Goal: Check status: Check status

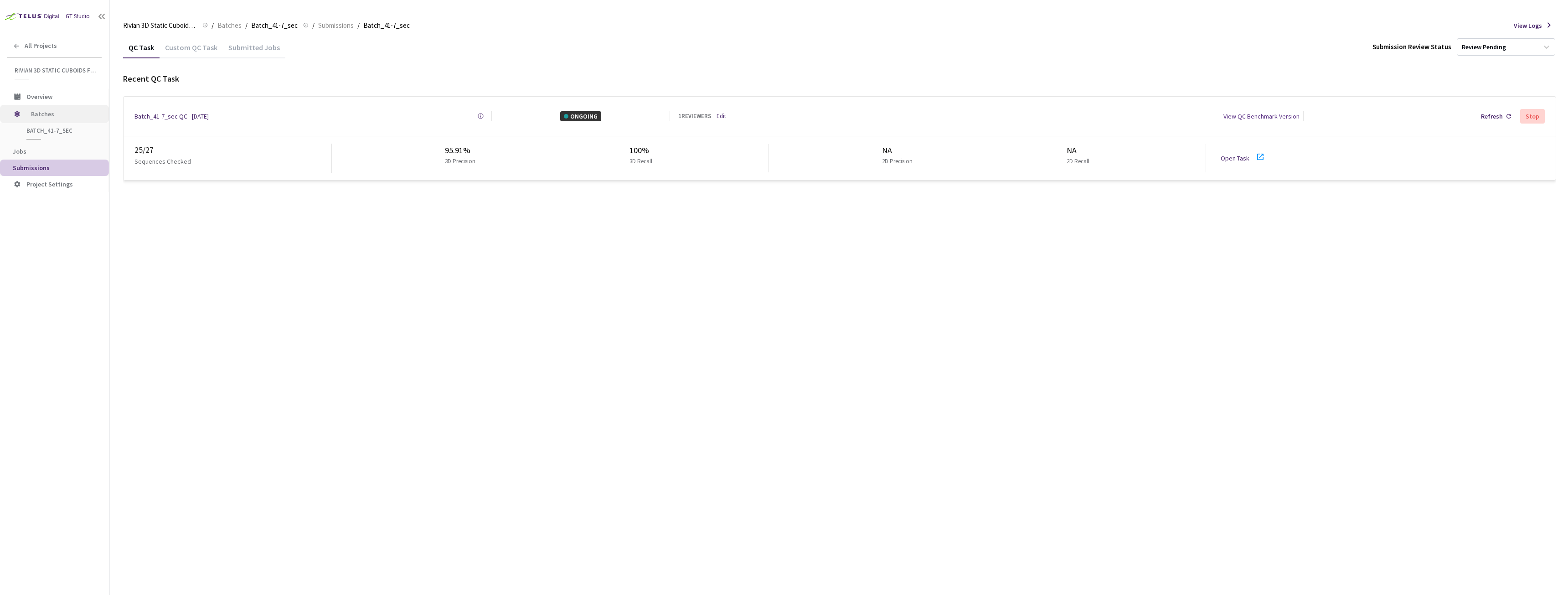
click at [51, 116] on span "Batches" at bounding box center [62, 114] width 63 height 18
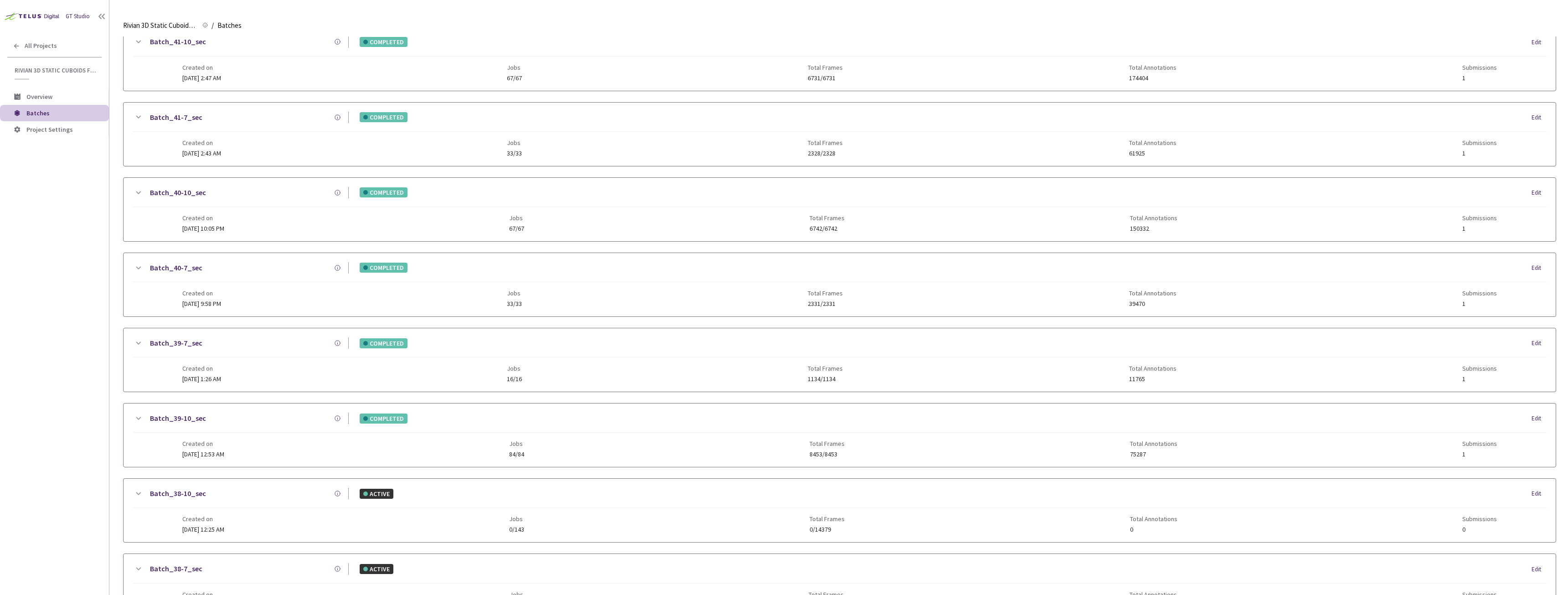
scroll to position [429, 0]
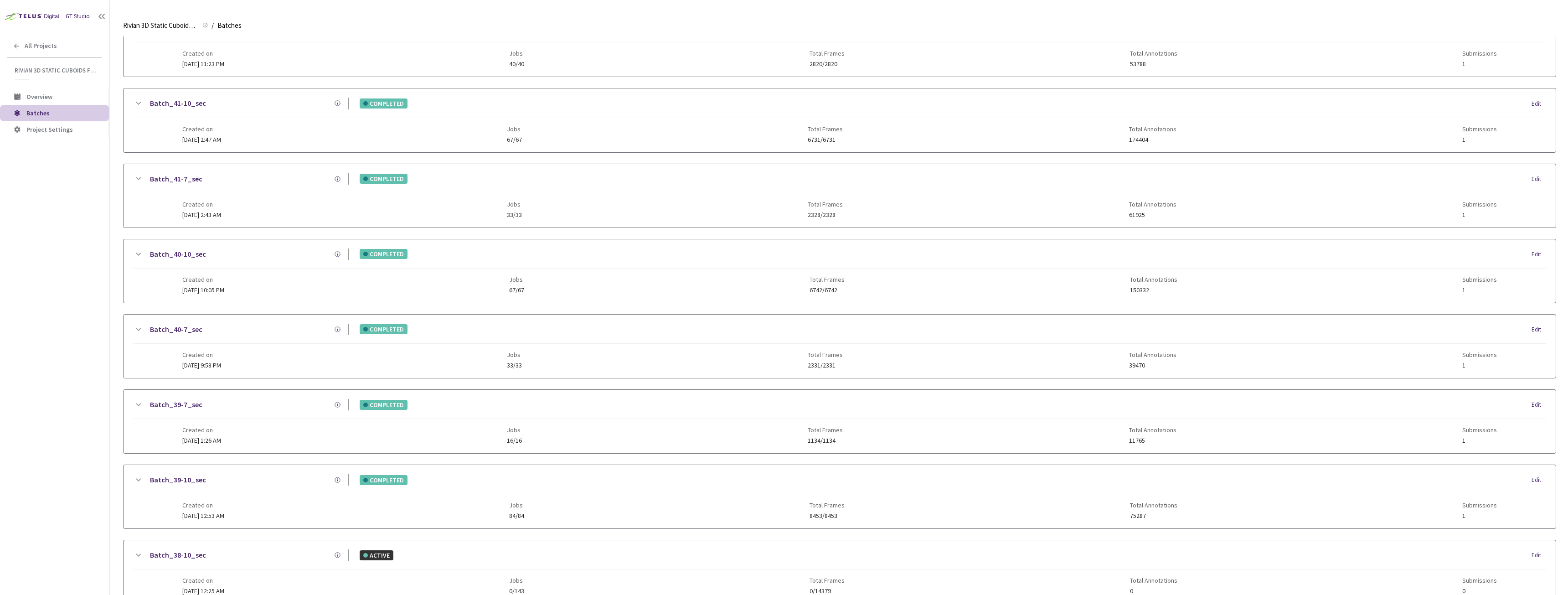
click at [179, 175] on link "Batch_41-7_sec" at bounding box center [176, 179] width 52 height 12
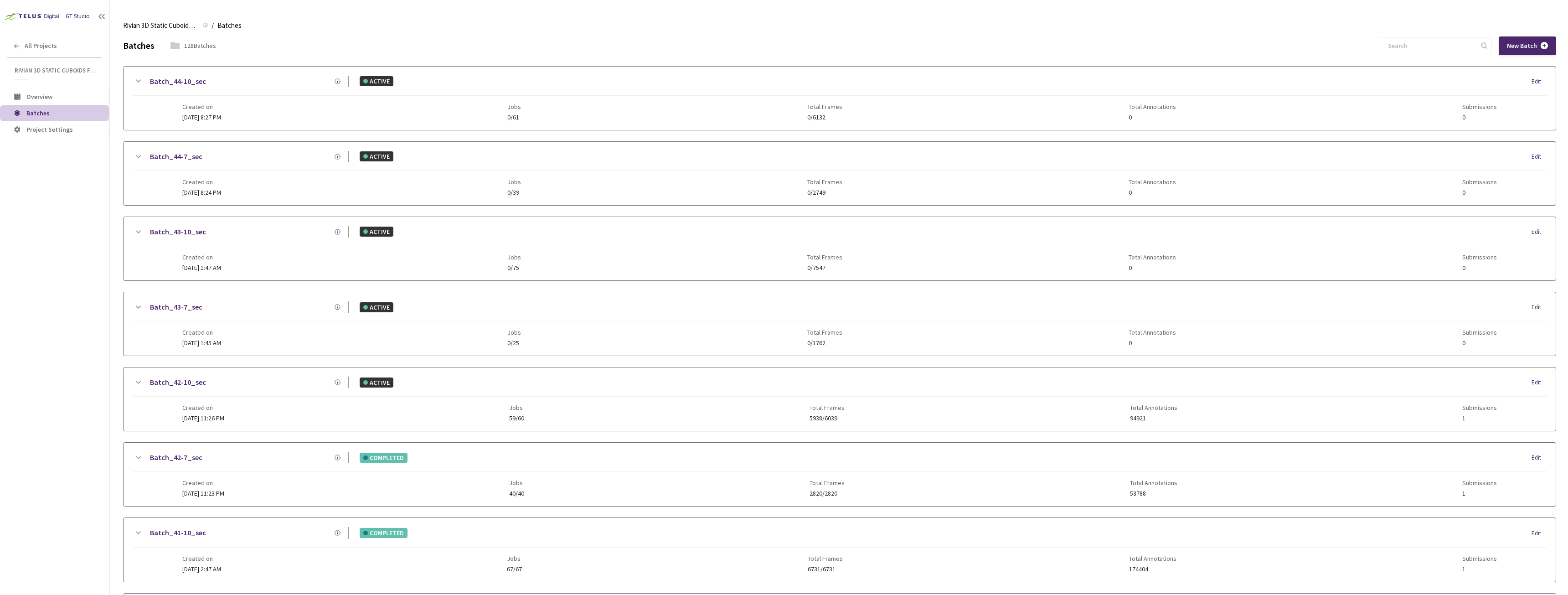
scroll to position [566, 0]
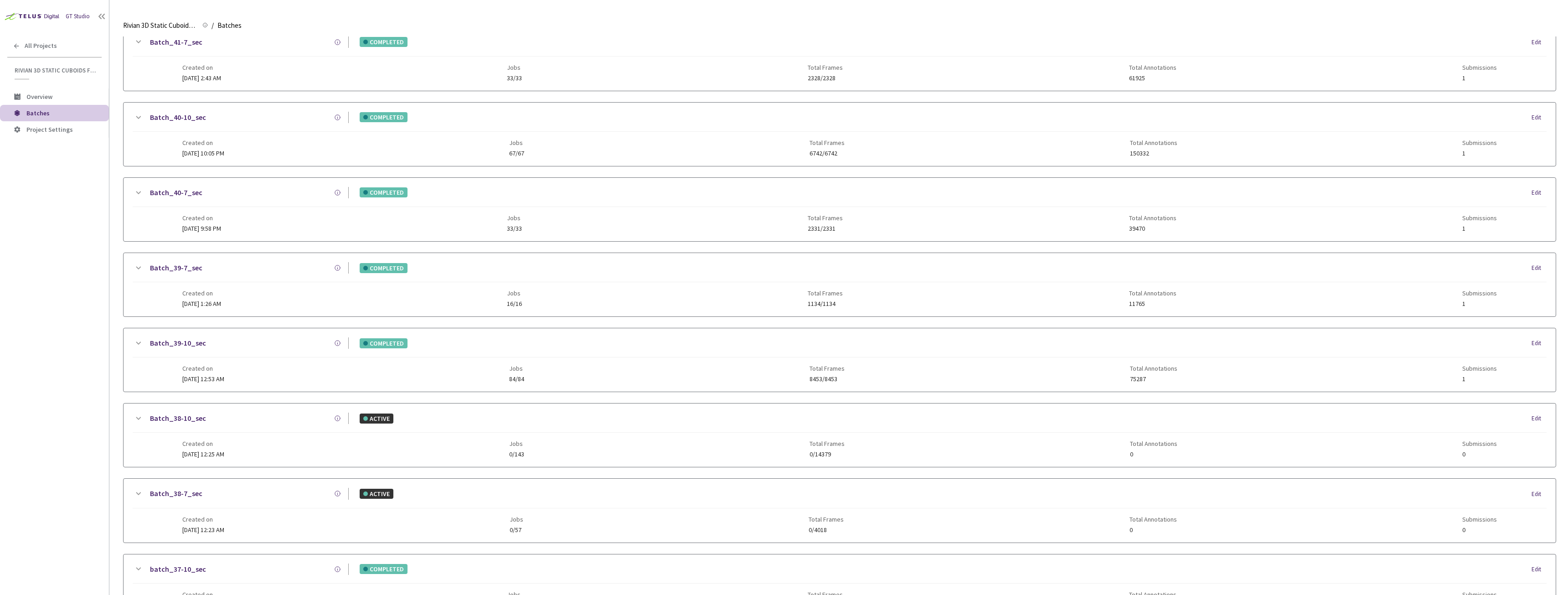
click at [221, 70] on span "Created on" at bounding box center [202, 68] width 39 height 7
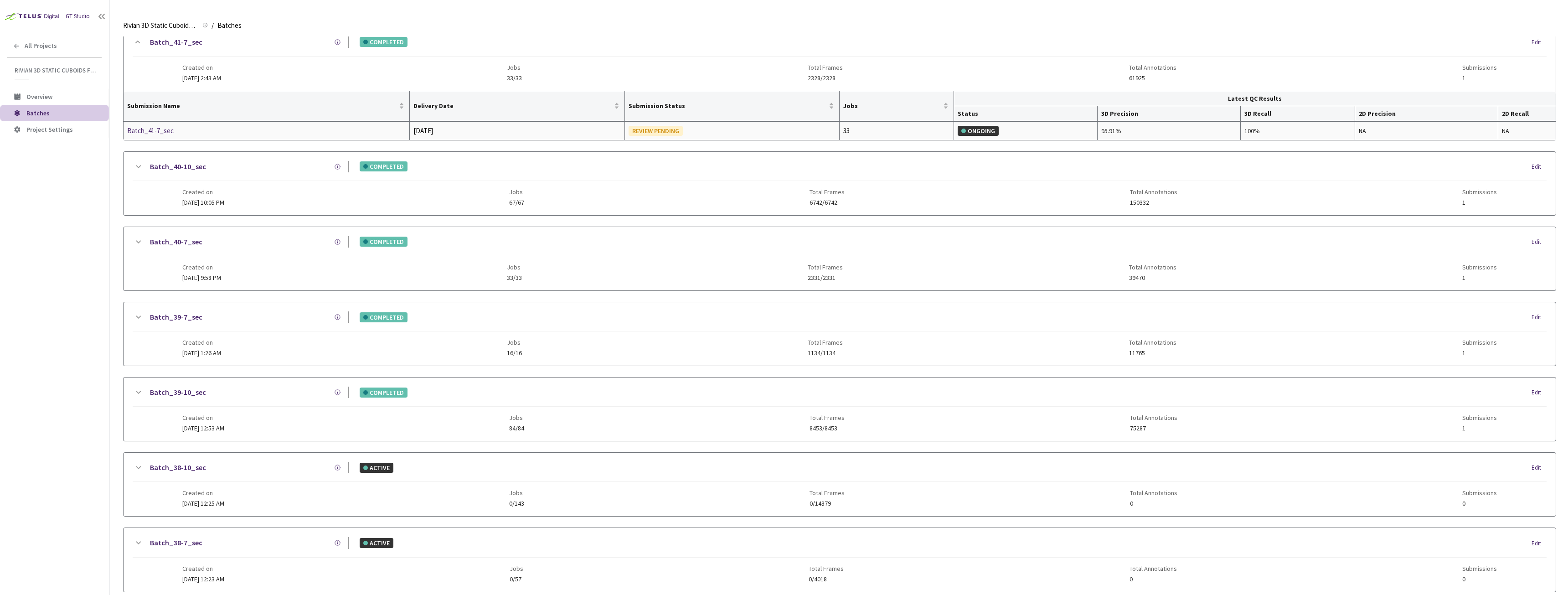
click at [158, 132] on div "Batch_41-7_sec" at bounding box center [175, 131] width 97 height 11
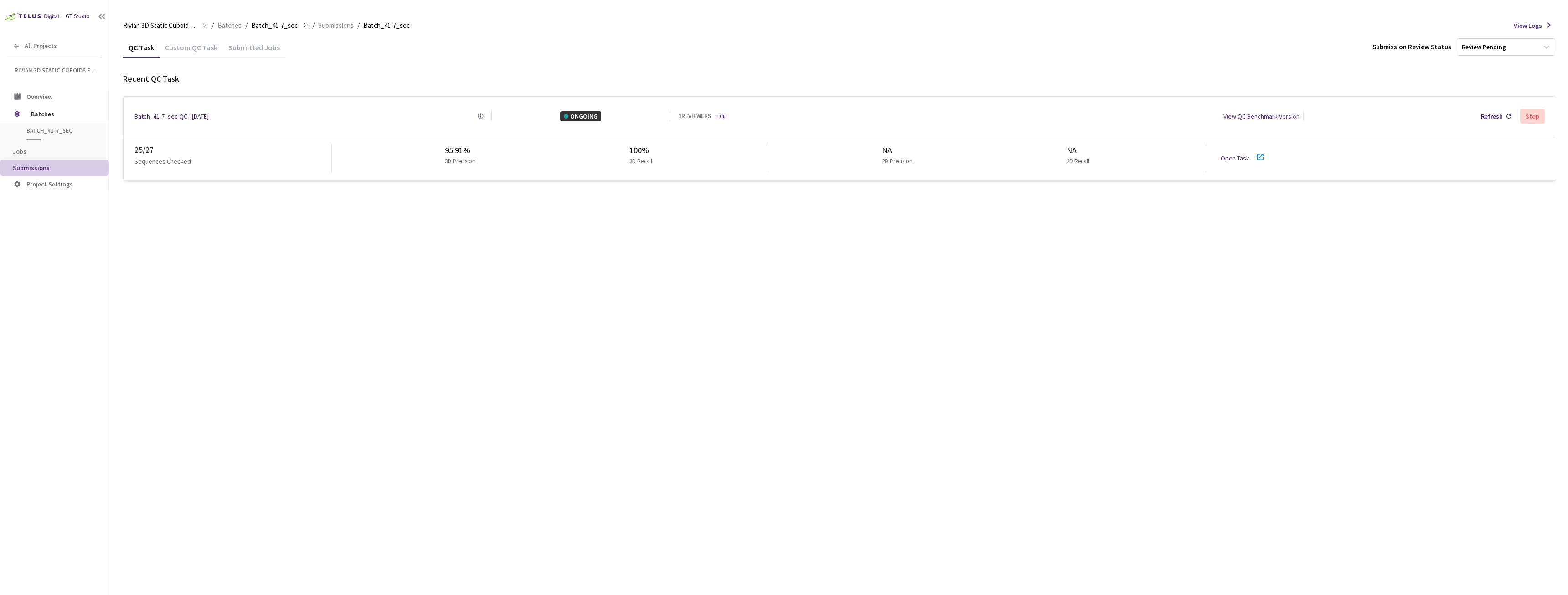
click at [200, 54] on div "Custom QC Task" at bounding box center [191, 50] width 63 height 15
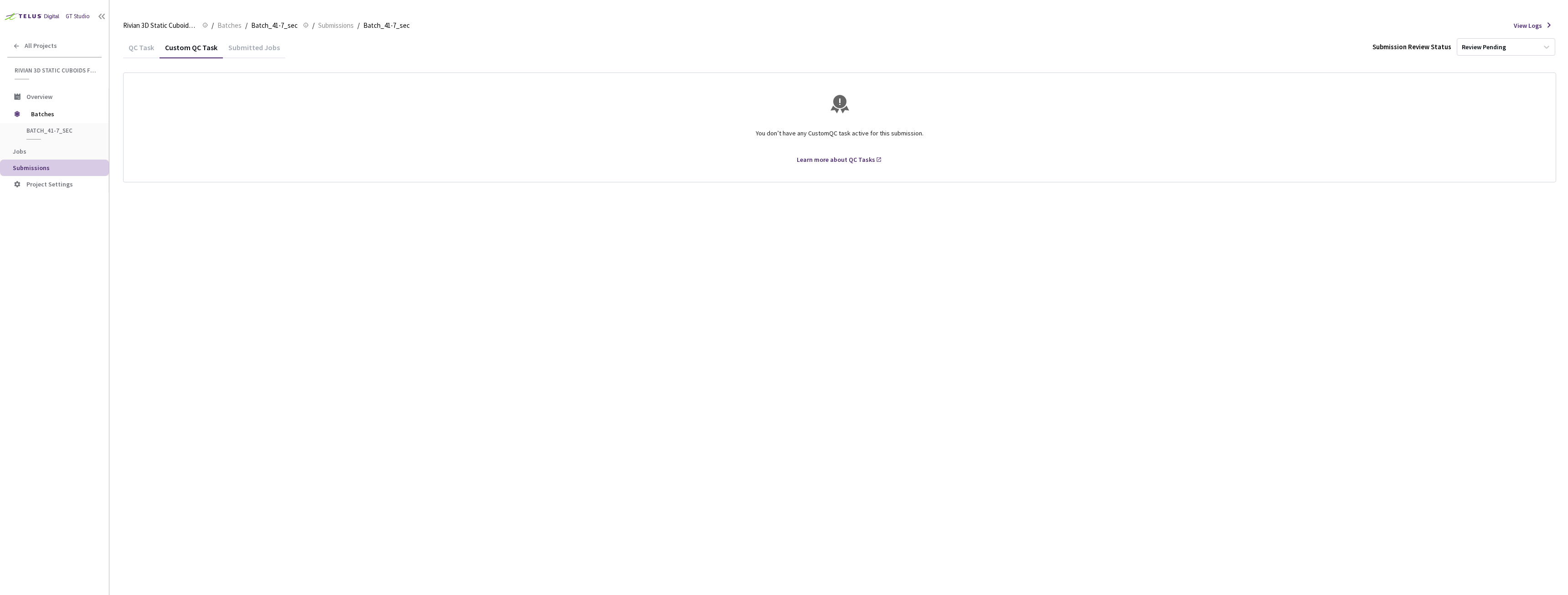
click at [150, 49] on div "QC Task" at bounding box center [141, 50] width 37 height 15
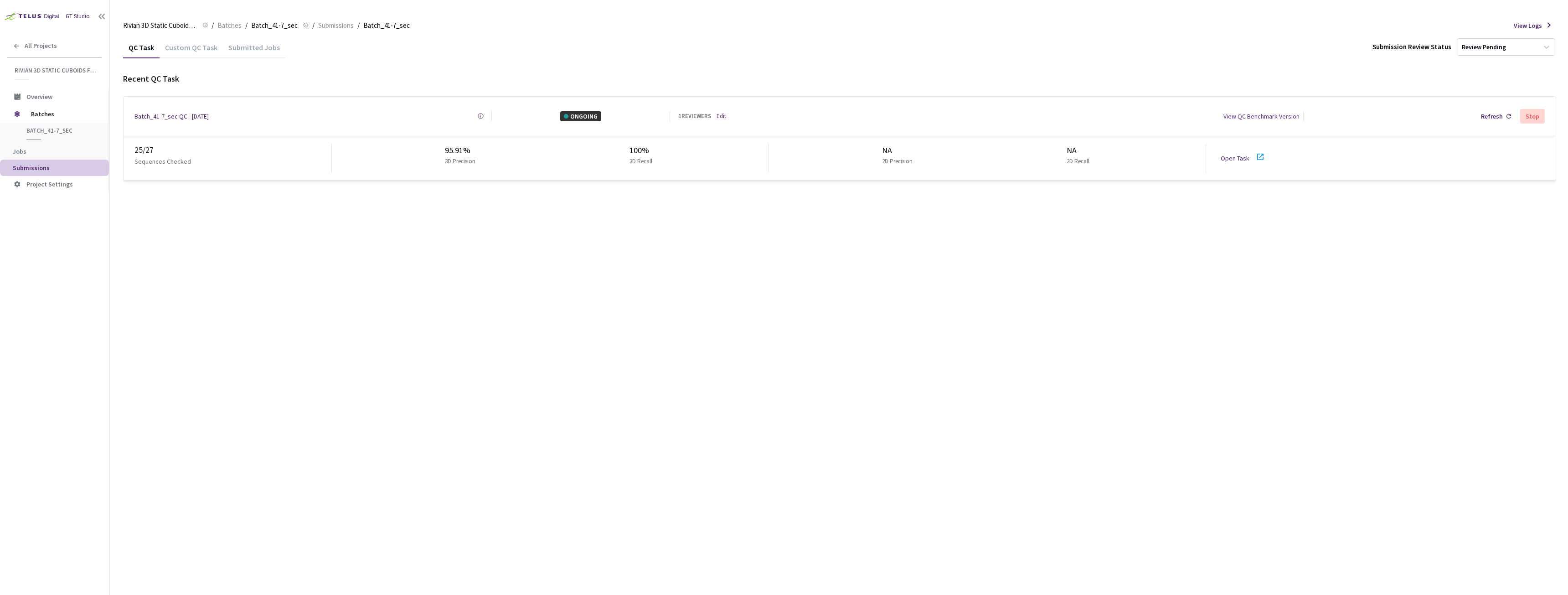
click at [1266, 116] on div "View QC Benchmark Version" at bounding box center [1261, 116] width 76 height 10
click at [1542, 24] on div "View Logs" at bounding box center [1535, 26] width 43 height 11
click at [1549, 26] on icon at bounding box center [1549, 25] width 3 height 5
click at [35, 182] on span "Project Settings" at bounding box center [49, 184] width 46 height 8
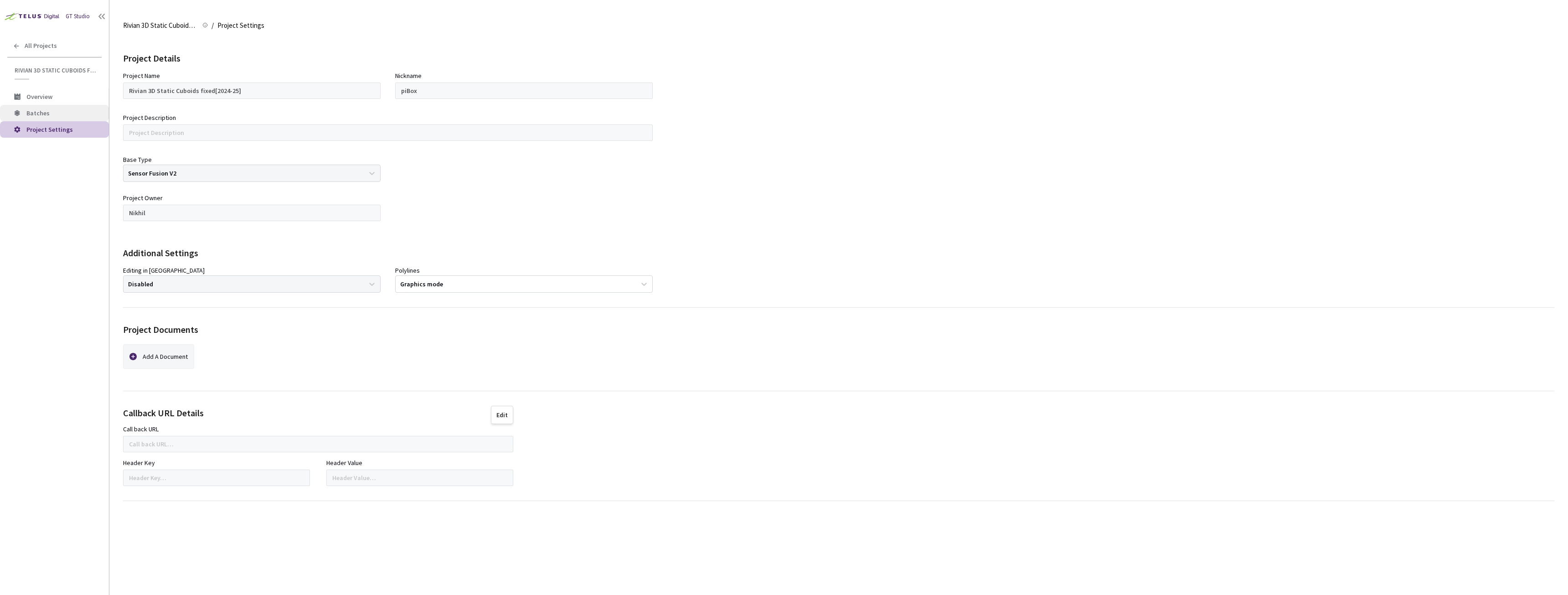
click at [47, 115] on span "Batches" at bounding box center [38, 113] width 23 height 8
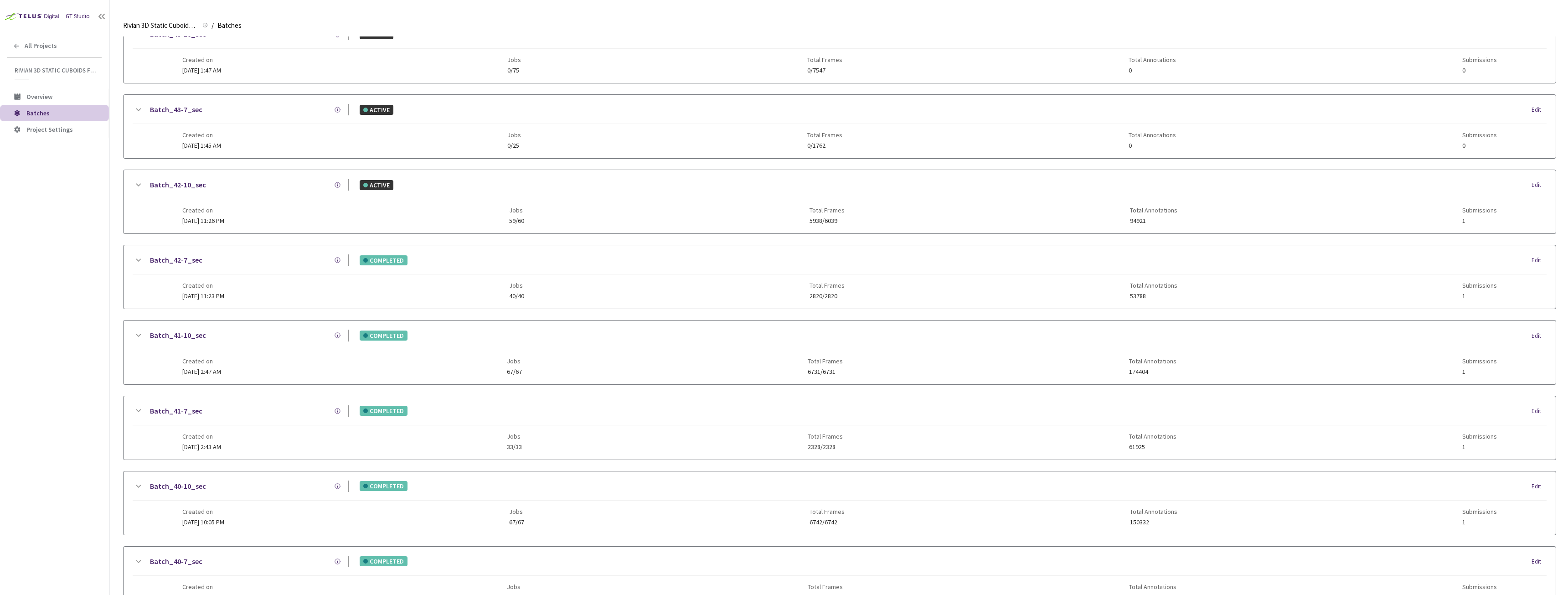
scroll to position [228, 0]
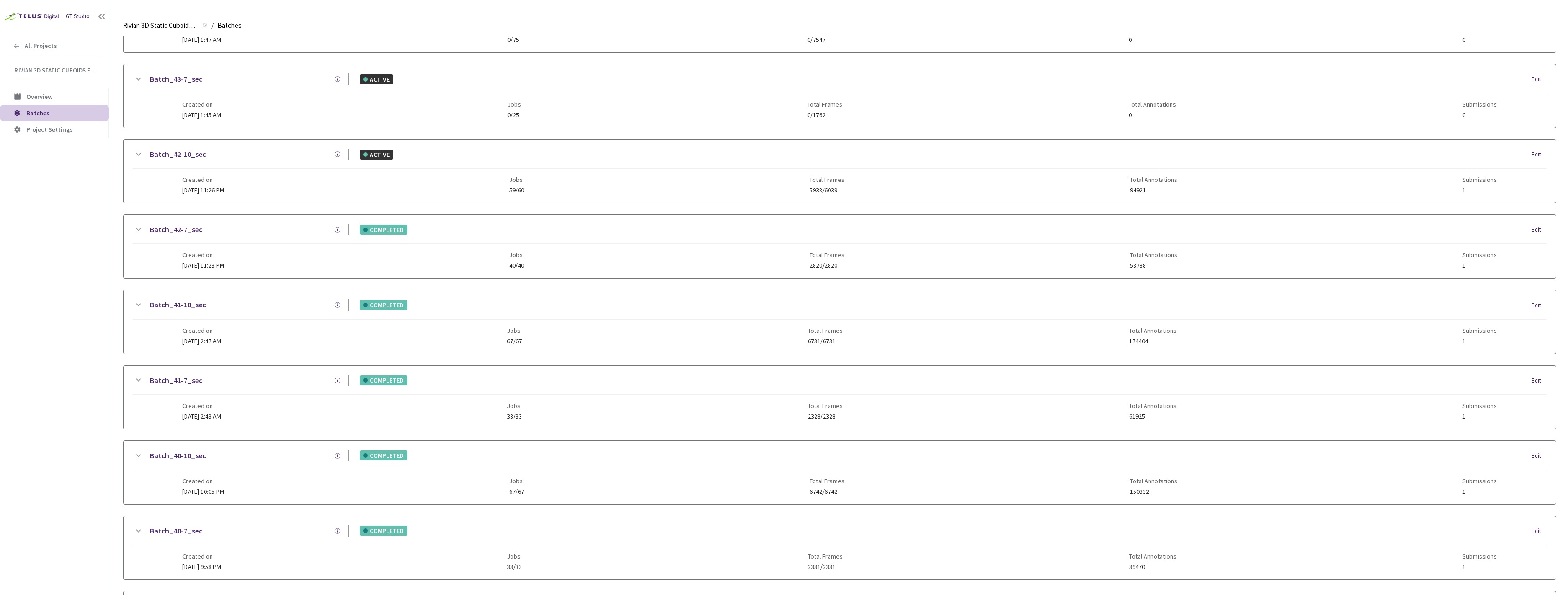
click at [235, 421] on div "Batch_41-7_sec COMPLETED Edit Created on [DATE] 2:43 AM Jobs 33/33 Total Frames…" at bounding box center [839, 398] width 1432 height 63
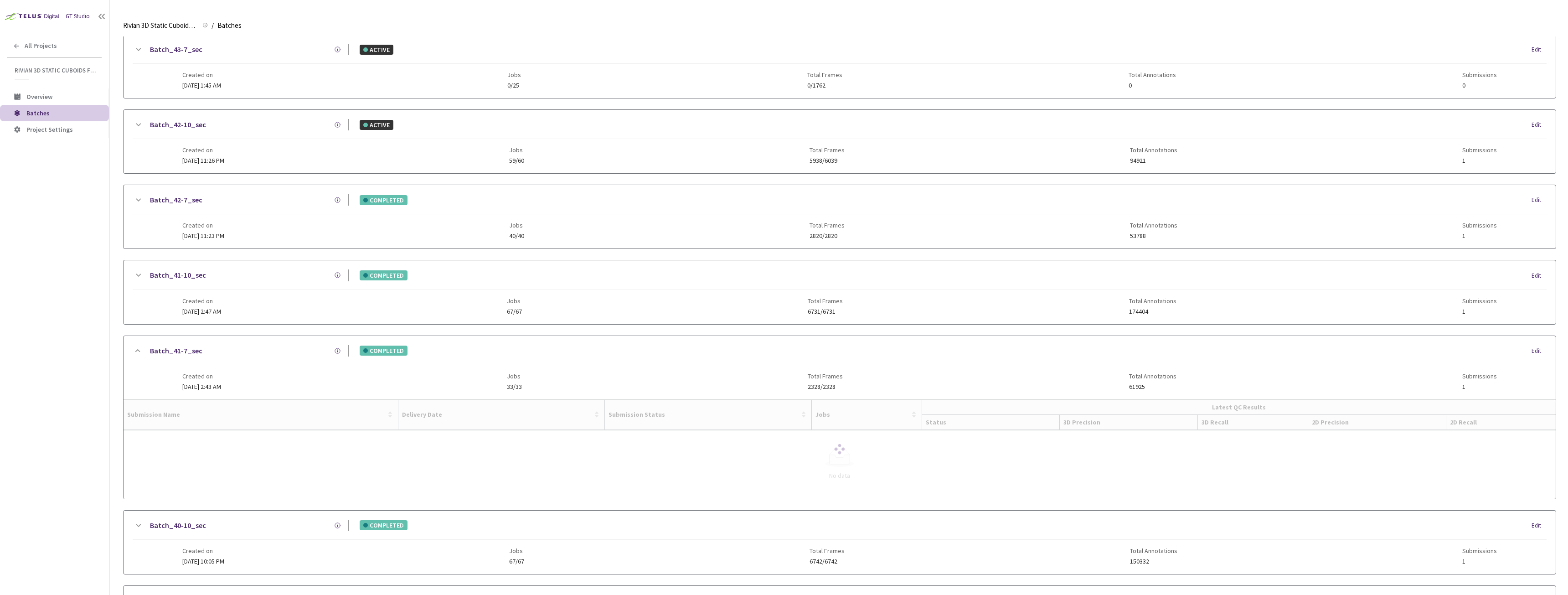
scroll to position [319, 0]
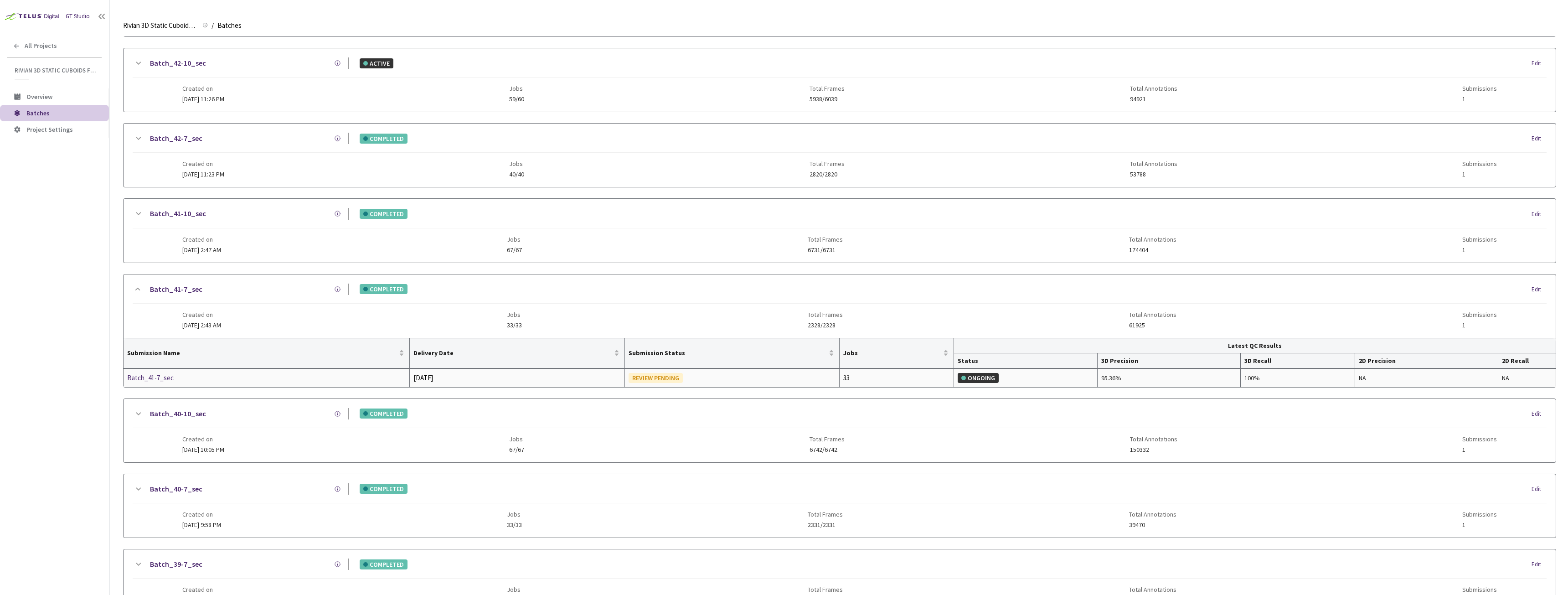
click at [161, 381] on div "Batch_41-7_sec" at bounding box center [175, 378] width 97 height 11
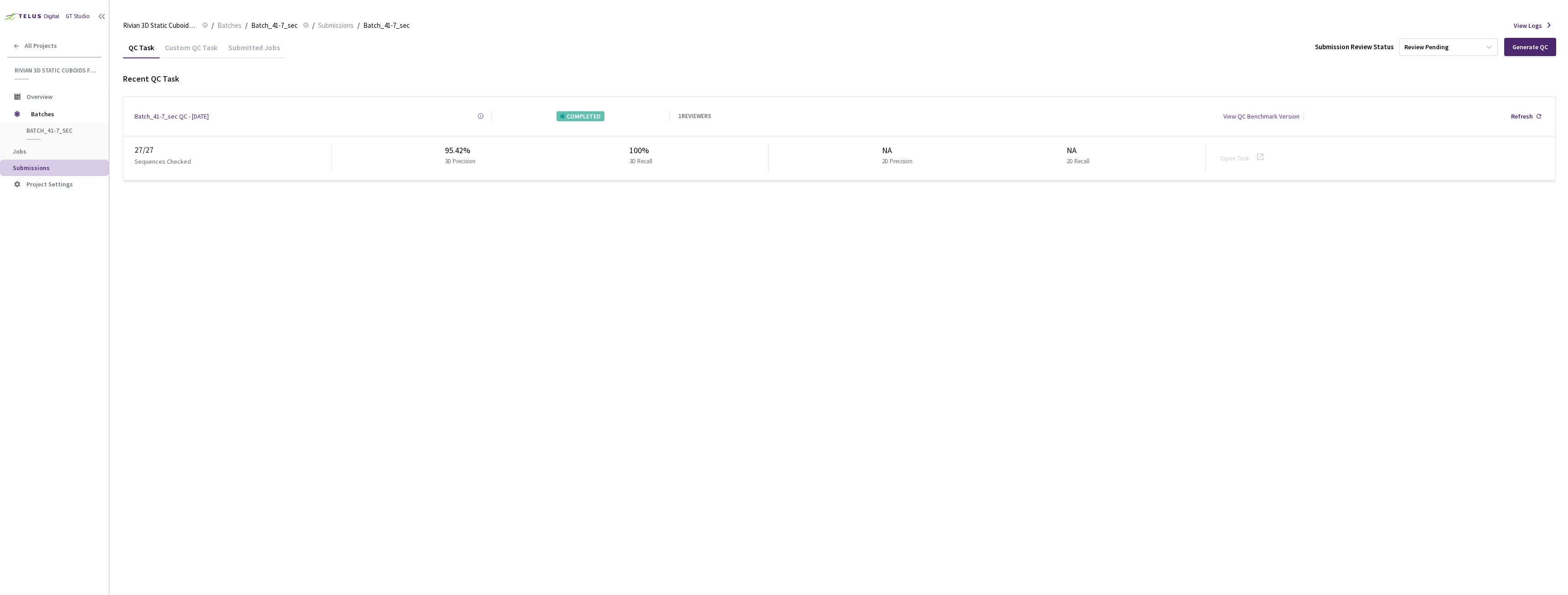
click at [195, 117] on div "Batch_41-7_sec QC - [DATE]" at bounding box center [172, 116] width 74 height 10
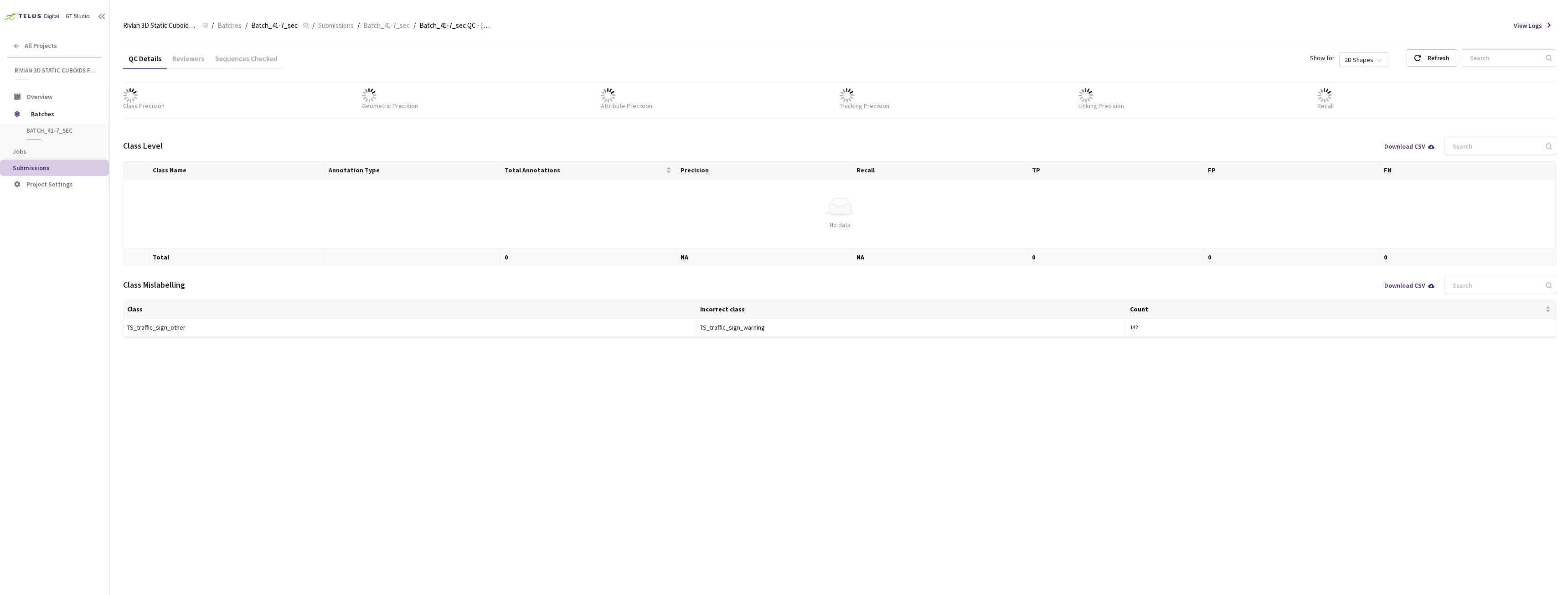
click at [250, 60] on div "Sequences Checked" at bounding box center [246, 61] width 74 height 15
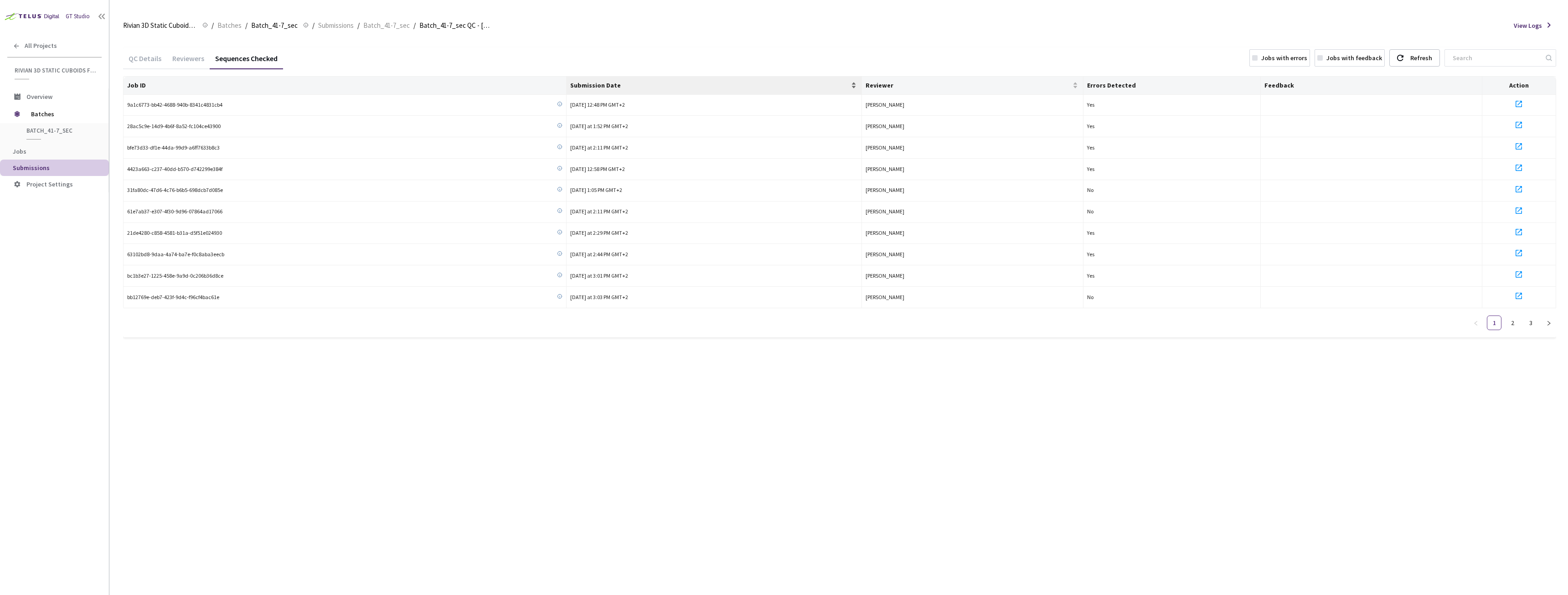
click at [611, 83] on span "Submission Date" at bounding box center [710, 85] width 279 height 7
drag, startPoint x: 227, startPoint y: 105, endPoint x: 127, endPoint y: 107, distance: 100.0
click at [127, 107] on td "bb12769e-deb7-423f-9d4c-f96cf4bac61e" at bounding box center [345, 105] width 443 height 21
copy span "bb12769e-deb7-423f-9d4c-f96cf4bac61e"
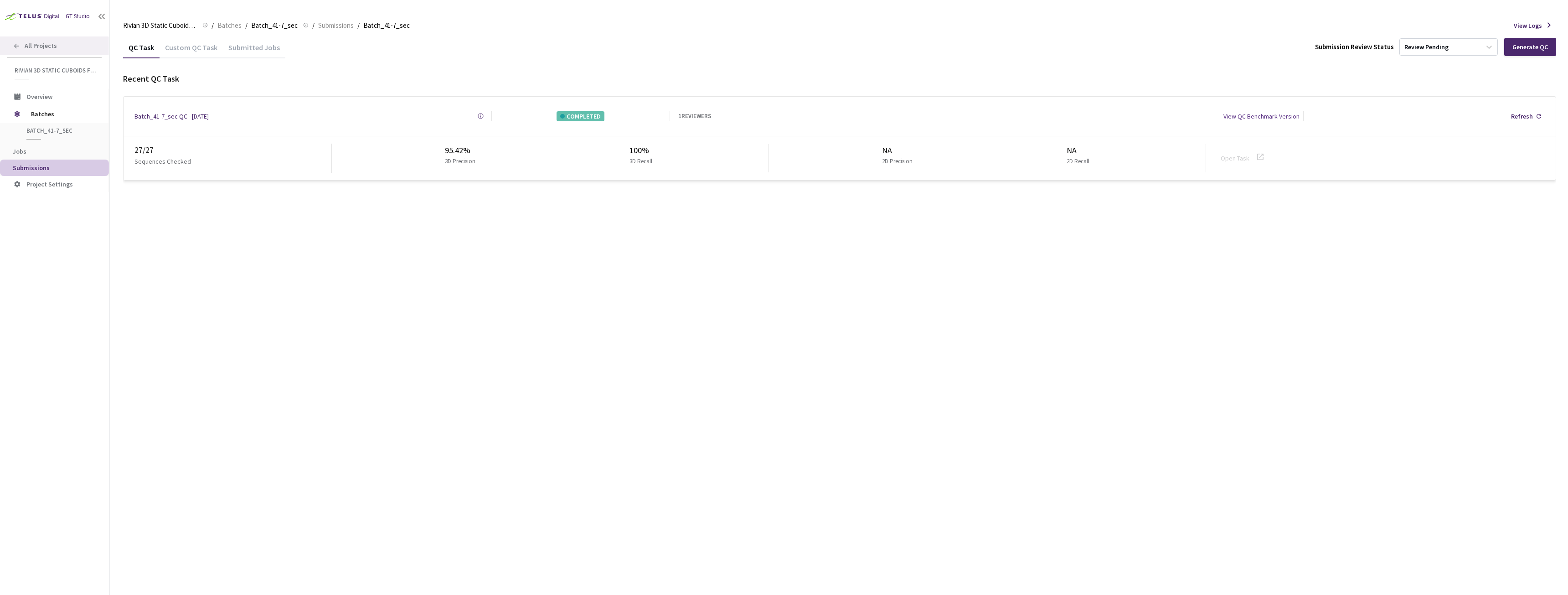
click at [47, 50] on div "All Projects" at bounding box center [54, 46] width 109 height 19
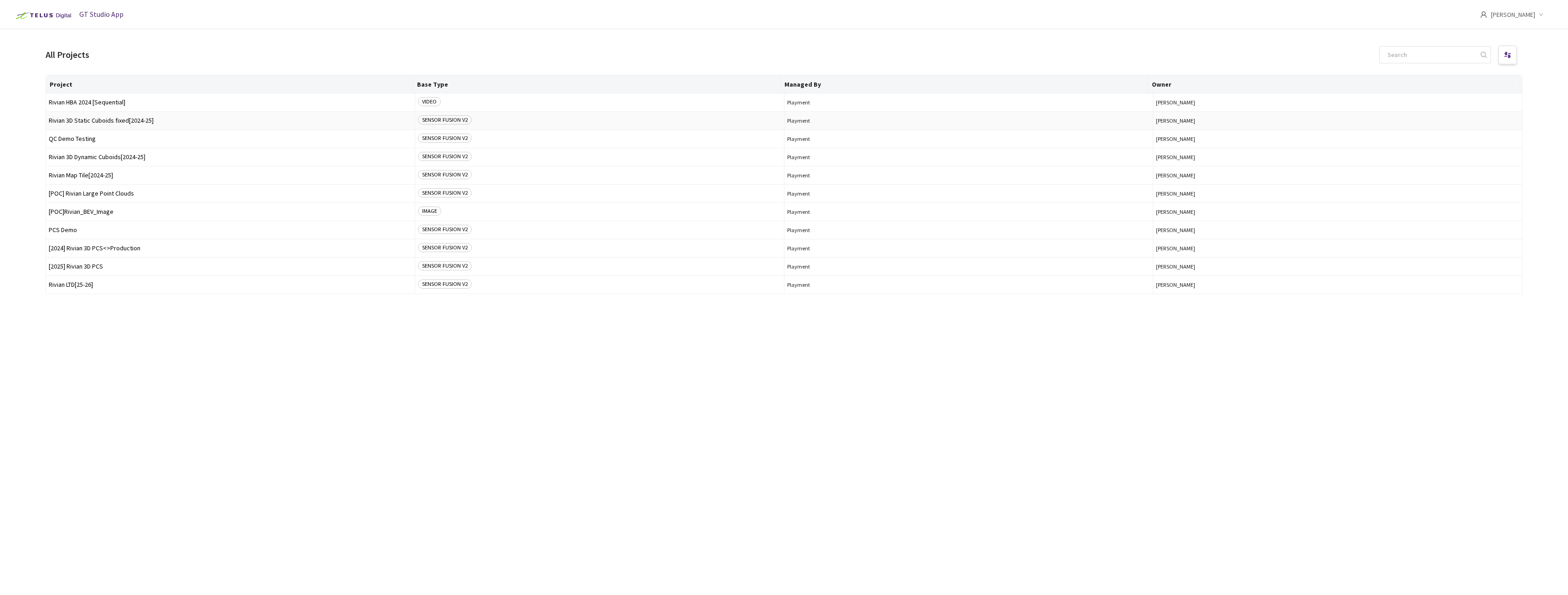
click at [122, 118] on span "Rivian 3D Static Cuboids fixed[2024-25]" at bounding box center [230, 120] width 363 height 7
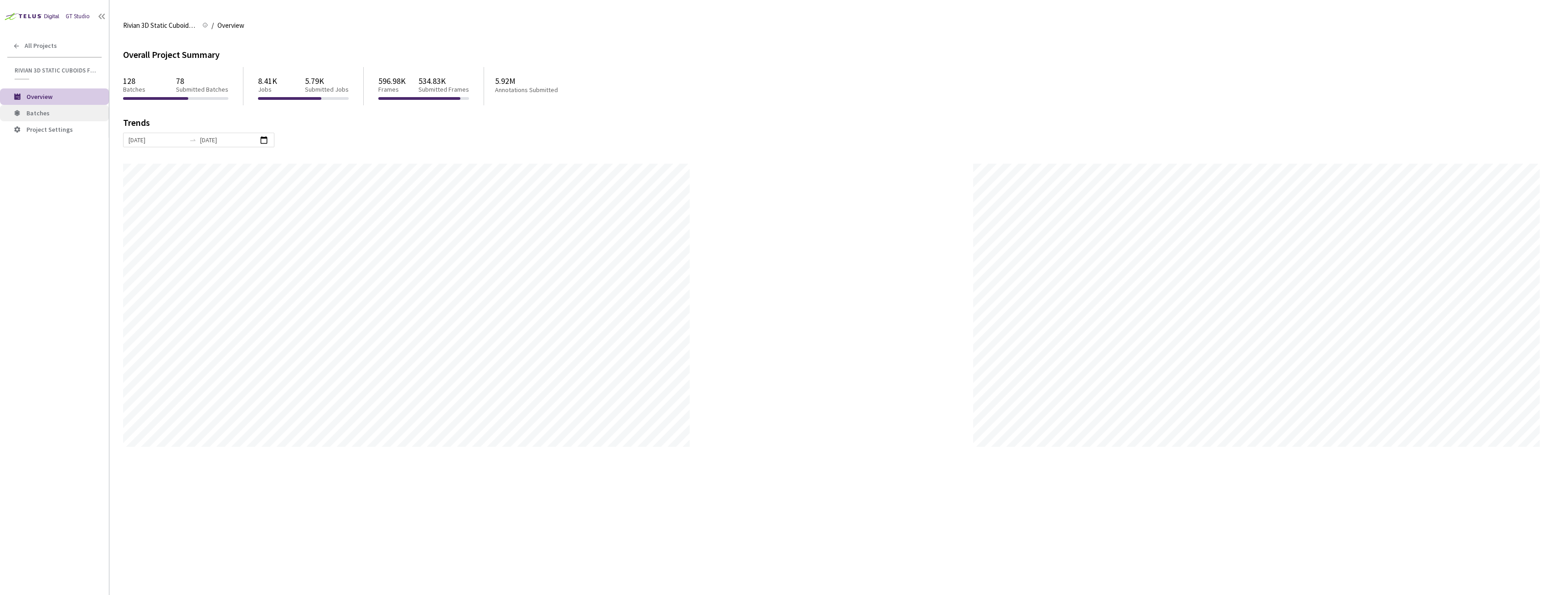
scroll to position [595, 1568]
click at [77, 114] on span "Batches" at bounding box center [64, 113] width 75 height 8
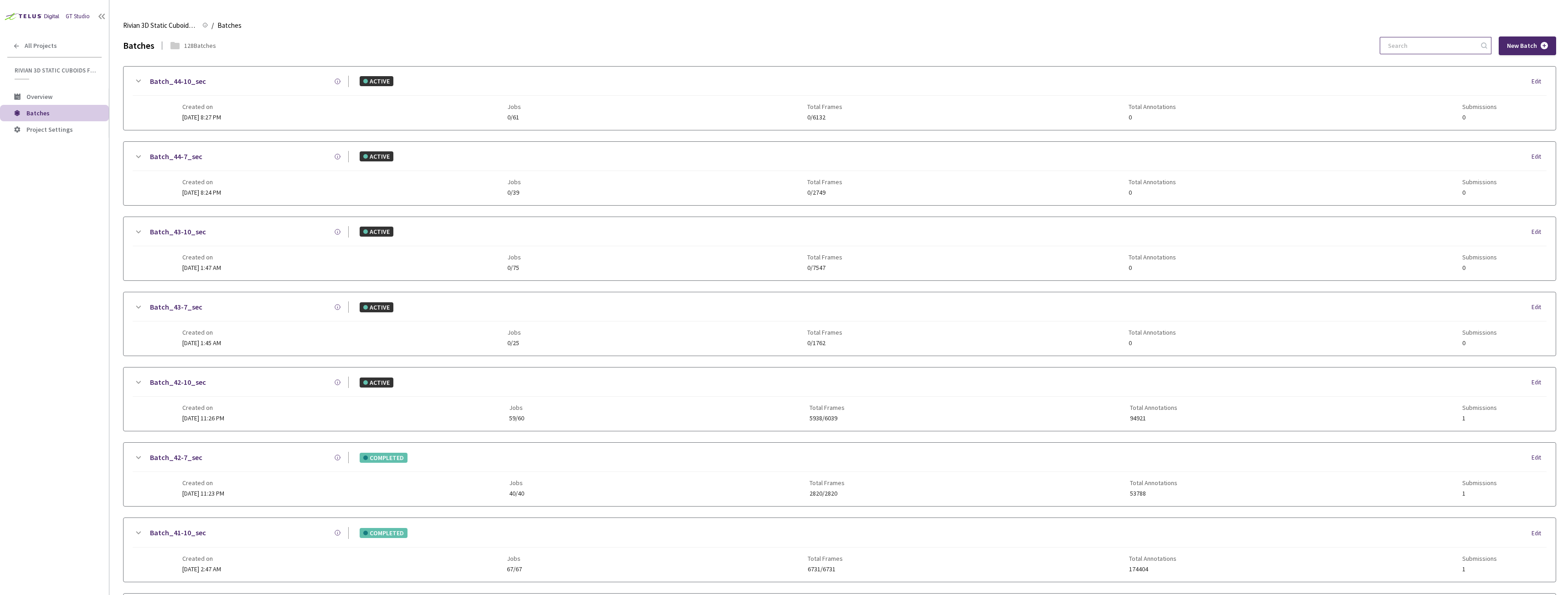
click at [1450, 44] on input at bounding box center [1431, 45] width 97 height 16
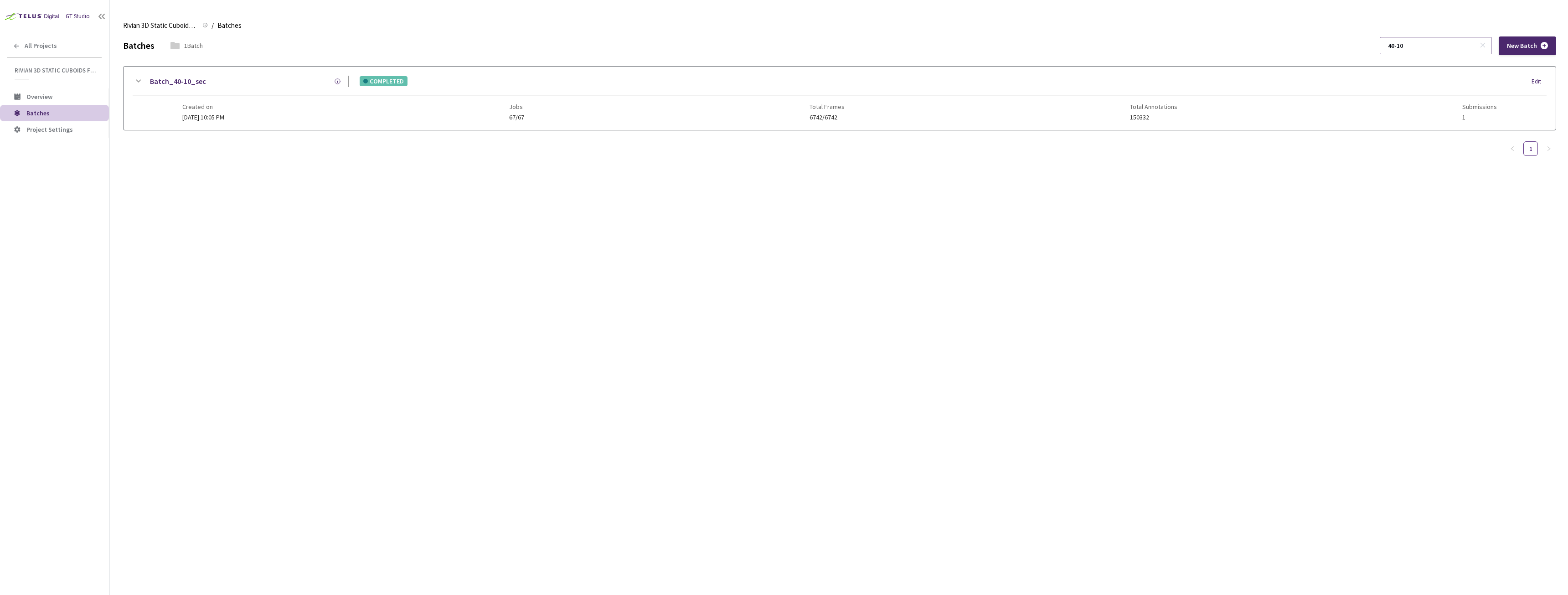
type input "40-10"
click at [224, 120] on span "[DATE] 10:05 PM" at bounding box center [203, 117] width 42 height 8
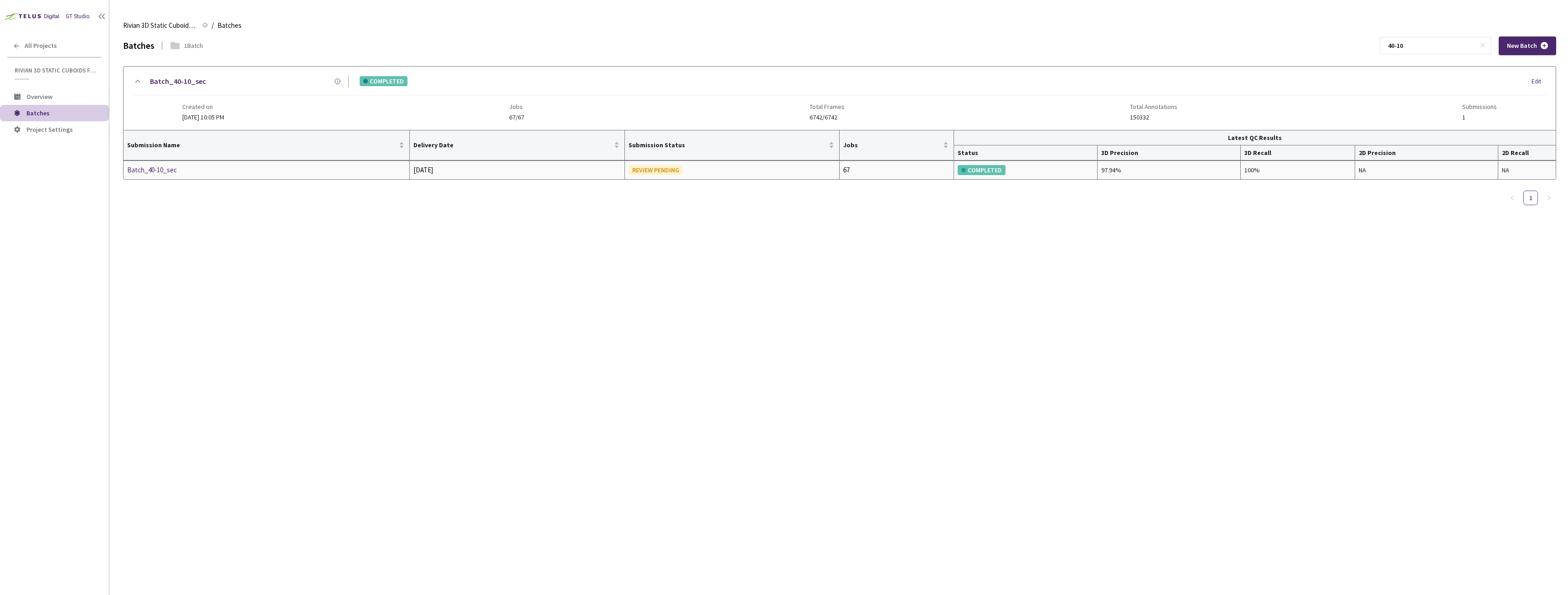
click at [157, 169] on div "Batch_40-10_sec" at bounding box center [175, 170] width 97 height 11
